Goal: Entertainment & Leisure: Consume media (video, audio)

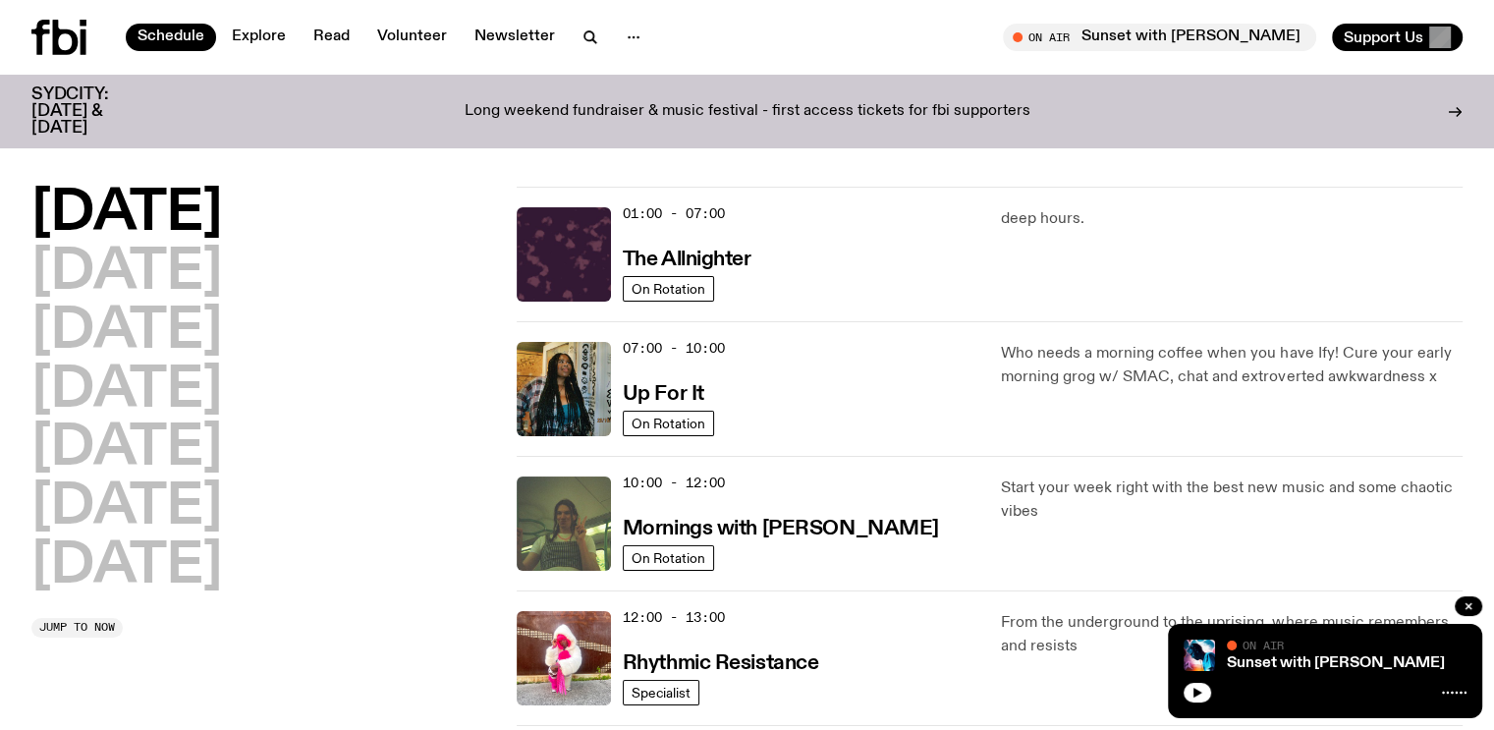
click at [169, 216] on h2 "[DATE]" at bounding box center [126, 214] width 191 height 55
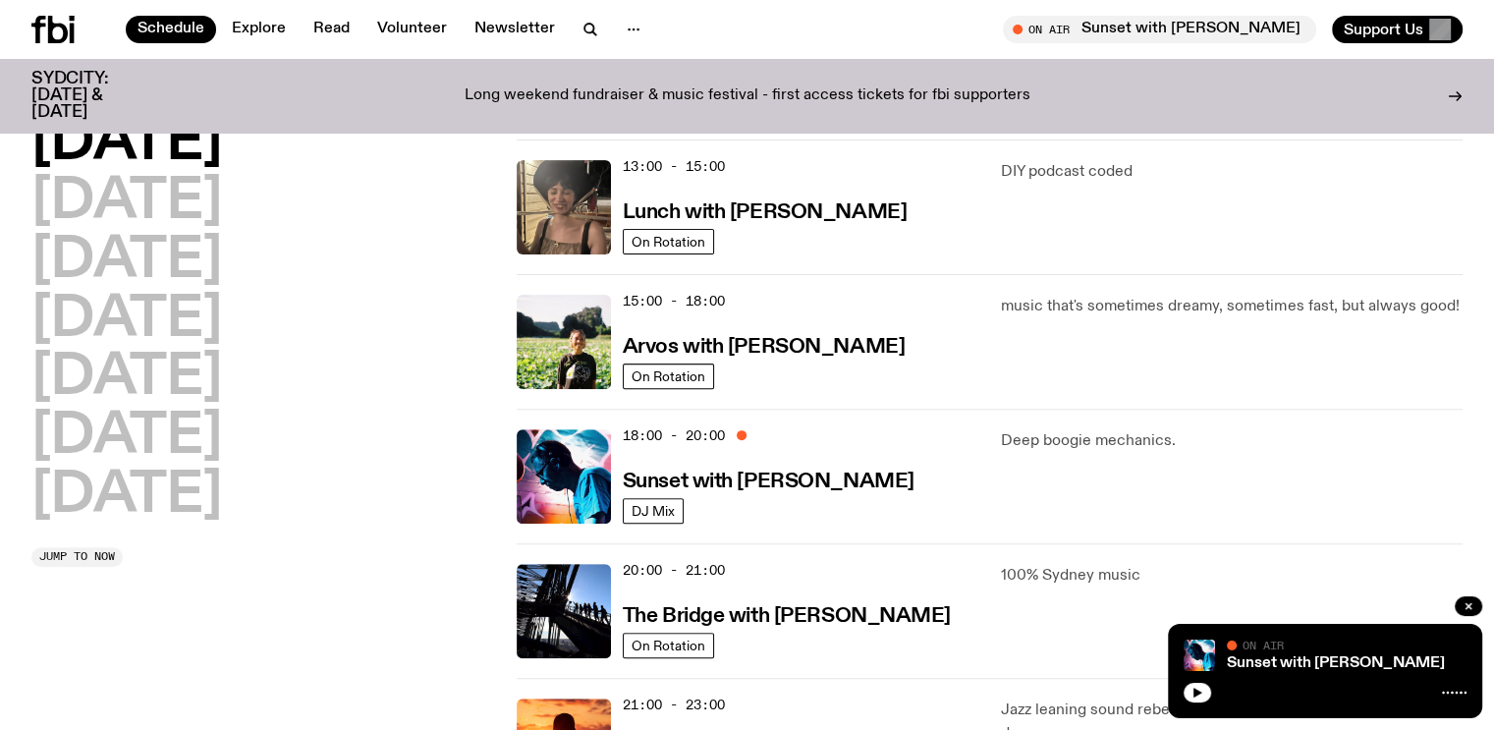
scroll to position [571, 0]
click at [722, 475] on h3 "Sunset with [PERSON_NAME]" at bounding box center [769, 480] width 292 height 21
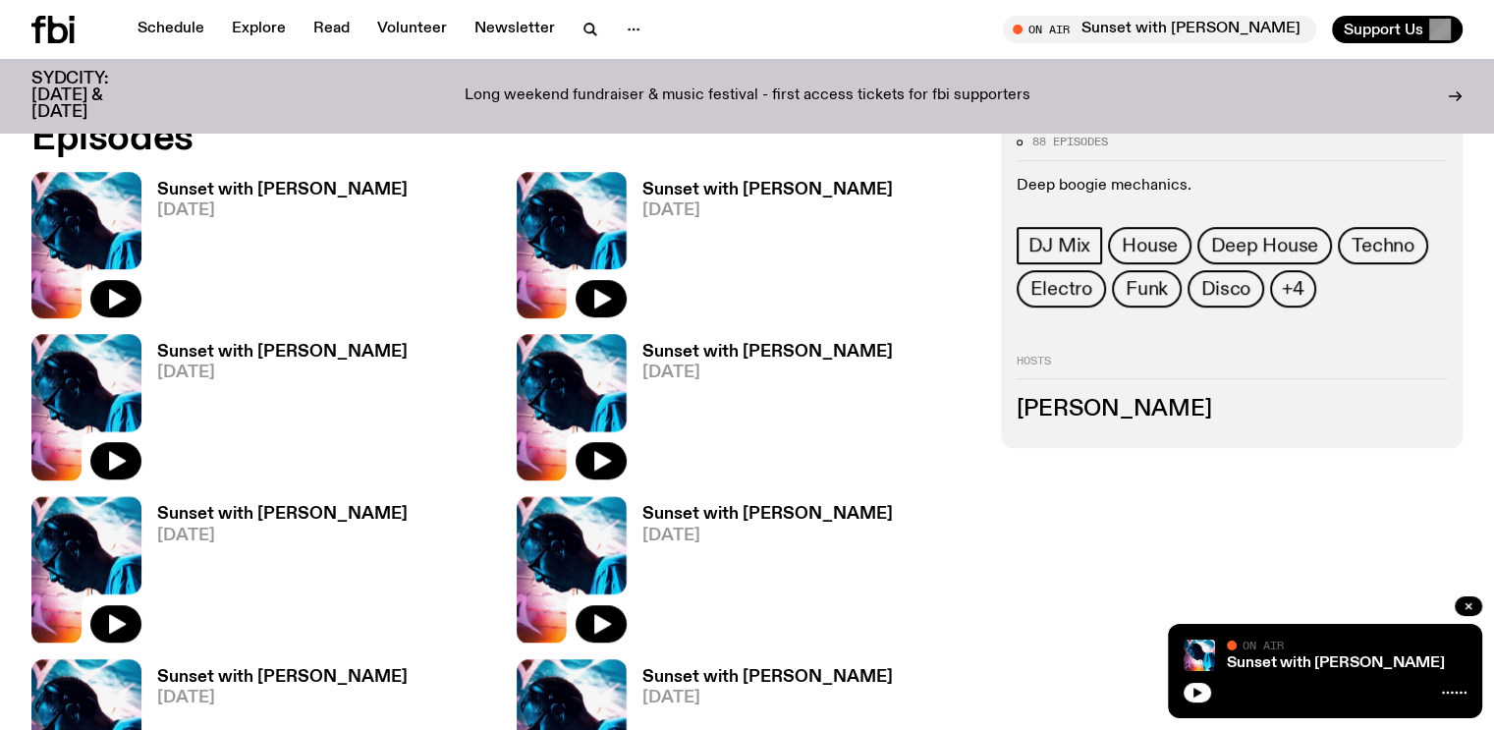
scroll to position [963, 0]
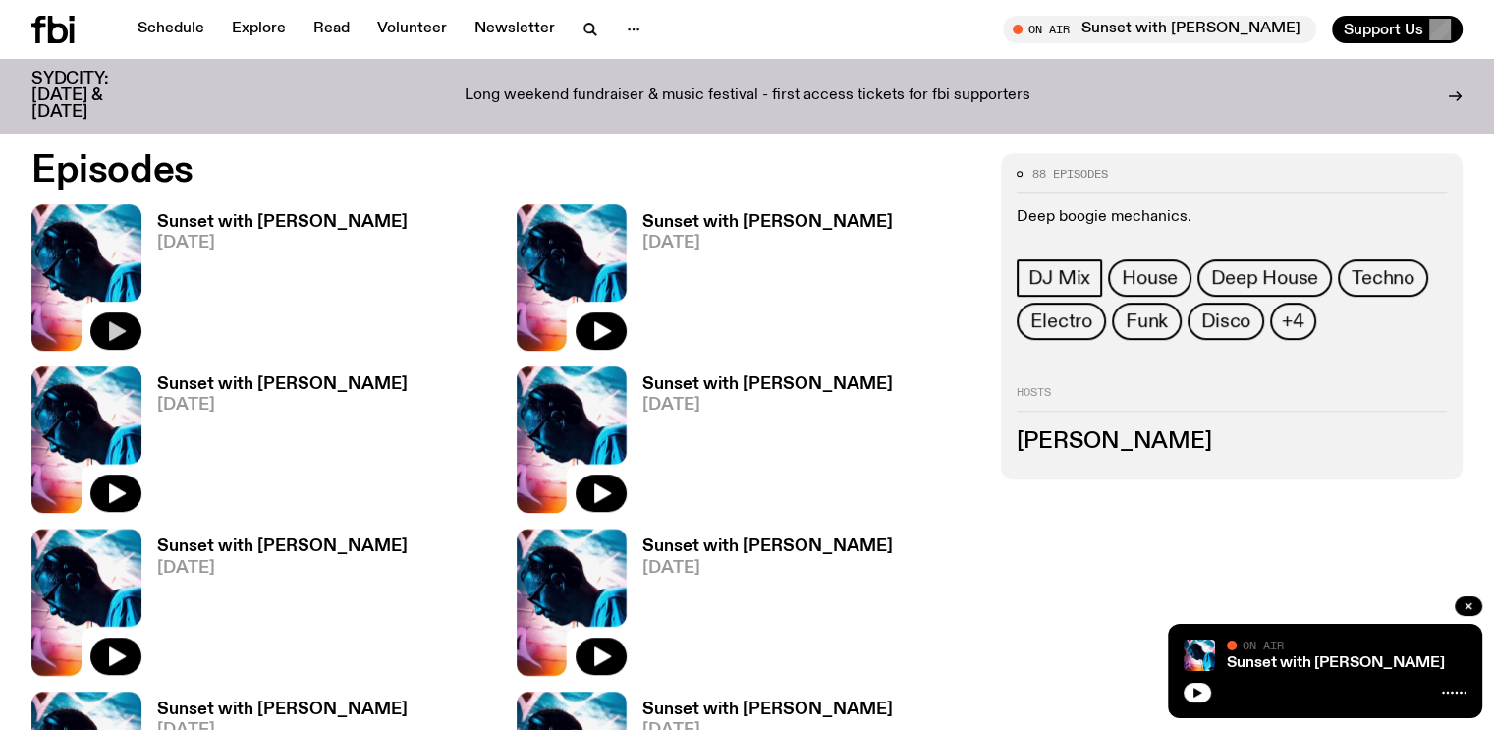
click at [112, 319] on icon "button" at bounding box center [116, 331] width 24 height 24
click at [594, 488] on icon "button" at bounding box center [602, 494] width 17 height 20
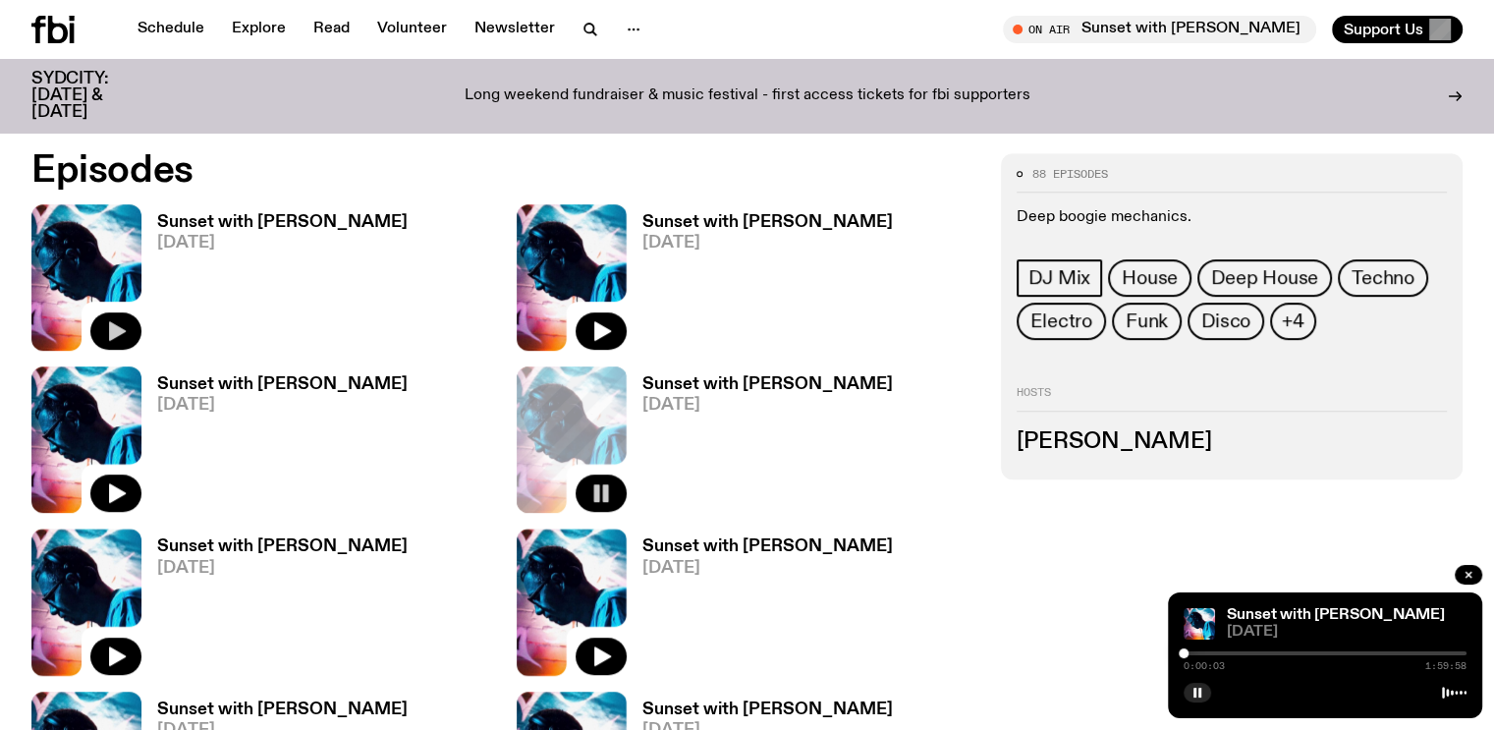
click at [117, 321] on icon "button" at bounding box center [117, 331] width 17 height 20
